Goal: Find contact information: Find contact information

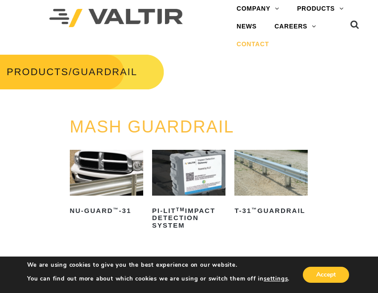
click at [251, 46] on link "CONTACT" at bounding box center [252, 45] width 50 height 18
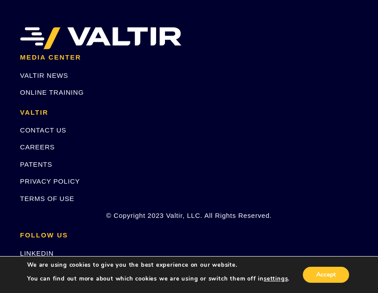
scroll to position [1238, 0]
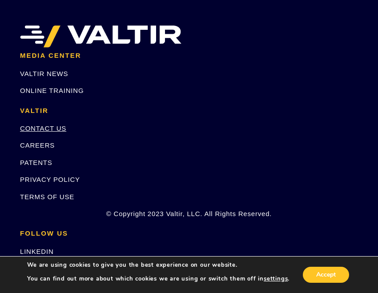
click at [51, 132] on link "CONTACT US" at bounding box center [43, 128] width 46 height 8
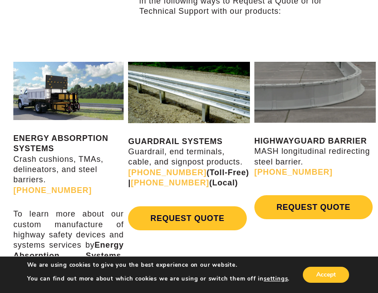
scroll to position [336, 0]
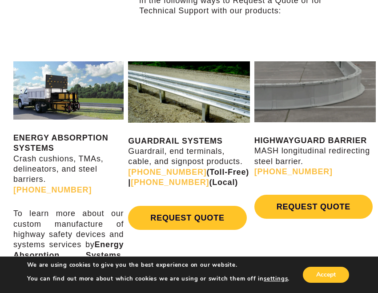
click at [185, 136] on p "GUARDRAIL SYSTEMS Guardrail, end terminals, cable, and signpost products. [PHON…" at bounding box center [188, 162] width 121 height 52
click at [188, 78] on img at bounding box center [188, 91] width 121 height 61
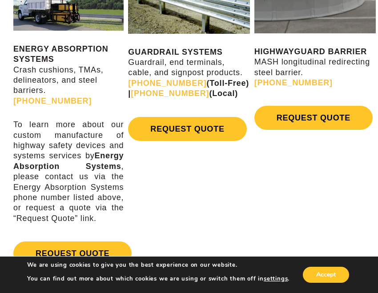
scroll to position [404, 0]
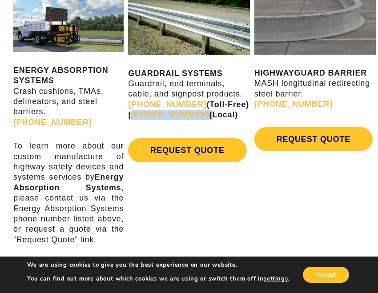
drag, startPoint x: 189, startPoint y: 115, endPoint x: 127, endPoint y: 118, distance: 62.3
click at [127, 118] on div "GUARDRAIL SYSTEMS Guardrail, end terminals, cable, and signpost products. [PHON…" at bounding box center [189, 83] width 126 height 194
copy strong "[PHONE_NUMBER]"
click at [228, 81] on p "GUARDRAIL SYSTEMS Guardrail, end terminals, cable, and signpost products. (888)…" at bounding box center [188, 94] width 121 height 52
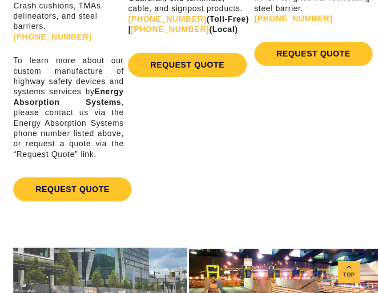
scroll to position [525, 0]
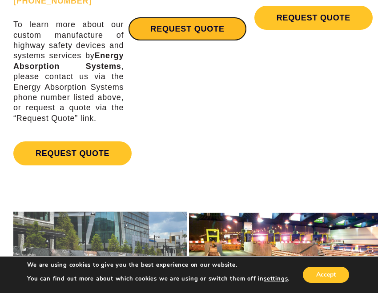
click at [175, 36] on link "REQUEST QUOTE" at bounding box center [187, 29] width 118 height 24
